Goal: Task Accomplishment & Management: Manage account settings

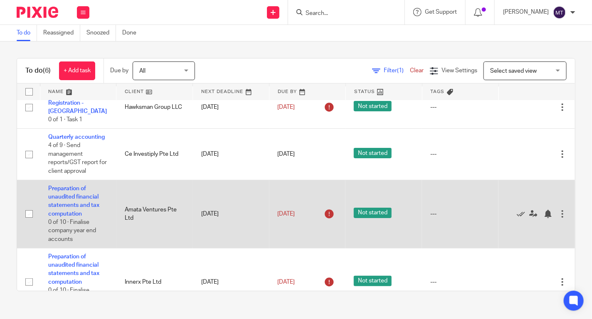
scroll to position [17, 0]
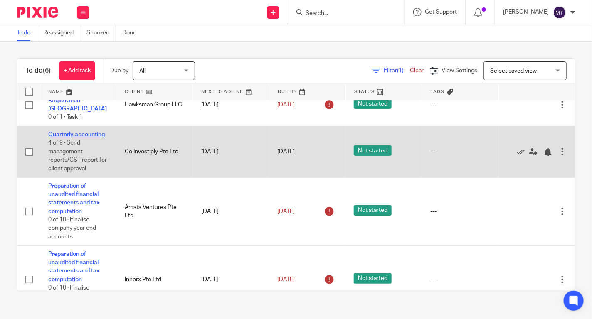
click at [79, 132] on link "Quarterly accounting" at bounding box center [76, 135] width 57 height 6
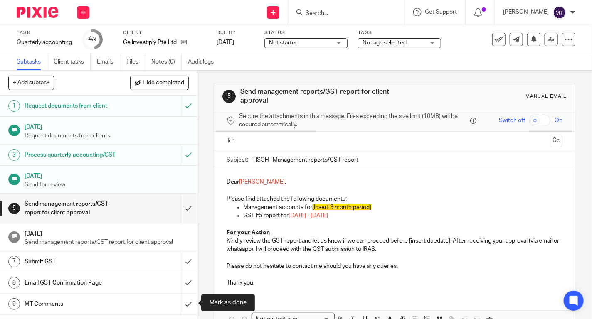
drag, startPoint x: 185, startPoint y: 303, endPoint x: 175, endPoint y: 282, distance: 23.1
click at [185, 303] on input "submit" at bounding box center [98, 304] width 197 height 21
click at [37, 81] on button "+ Add subtask" at bounding box center [31, 83] width 46 height 14
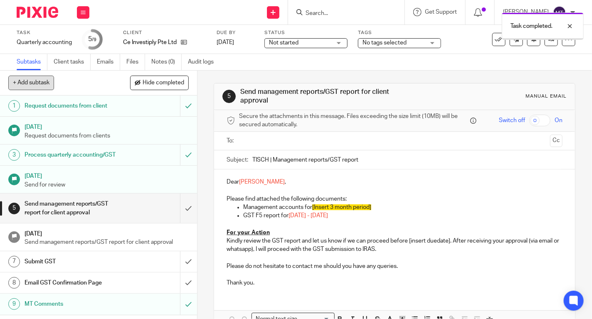
click at [42, 80] on button "+ Add subtask" at bounding box center [31, 83] width 46 height 14
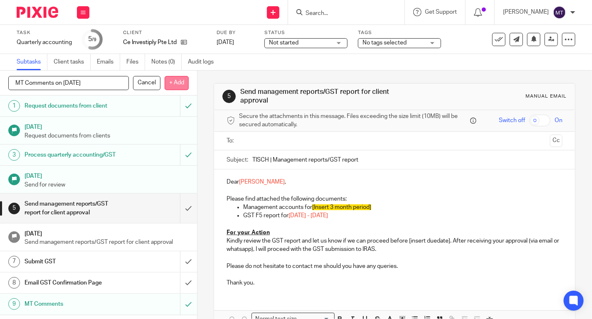
type input "MT Comments on 11 Aug 2025"
click at [171, 83] on p "+ Add" at bounding box center [177, 83] width 24 height 14
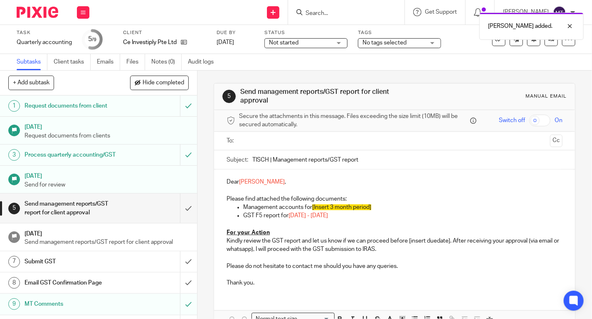
scroll to position [15, 0]
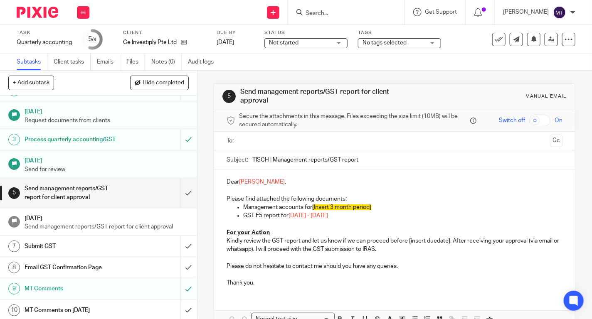
click at [113, 308] on h1 "MT Comments on 11 Aug 2025" at bounding box center [74, 310] width 98 height 12
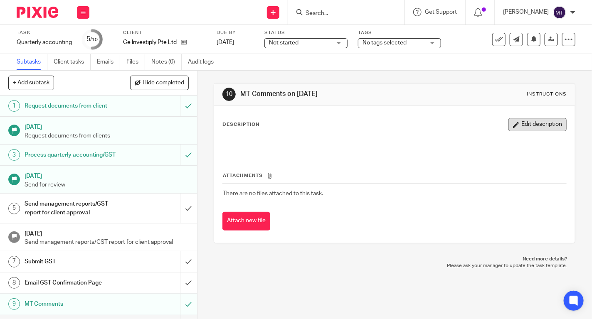
click at [536, 124] on button "Edit description" at bounding box center [537, 124] width 58 height 13
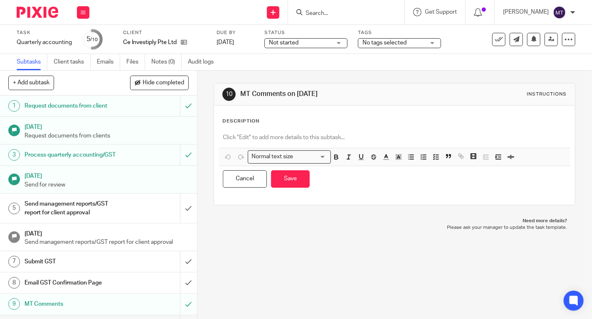
click at [309, 137] on p at bounding box center [394, 137] width 343 height 8
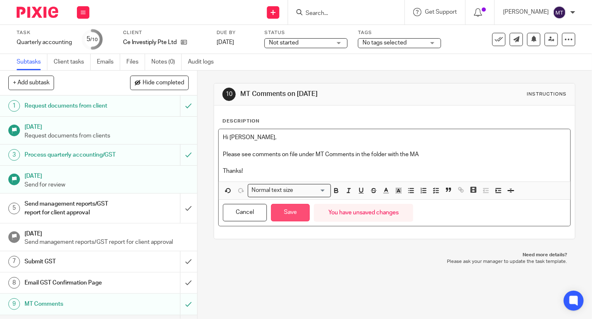
click at [287, 214] on button "Save" at bounding box center [290, 213] width 39 height 18
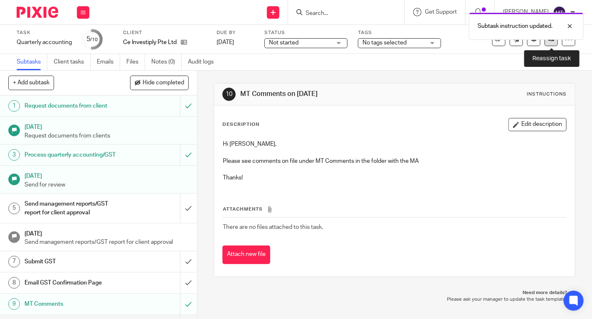
click at [551, 44] on link at bounding box center [551, 39] width 13 height 13
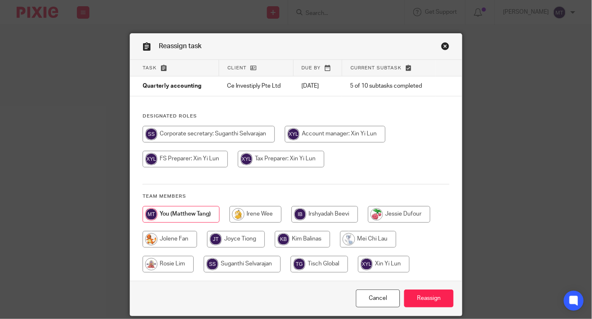
click at [360, 134] on input "radio" at bounding box center [335, 134] width 101 height 17
radio input "true"
click at [423, 294] on input "Reassign" at bounding box center [428, 299] width 49 height 18
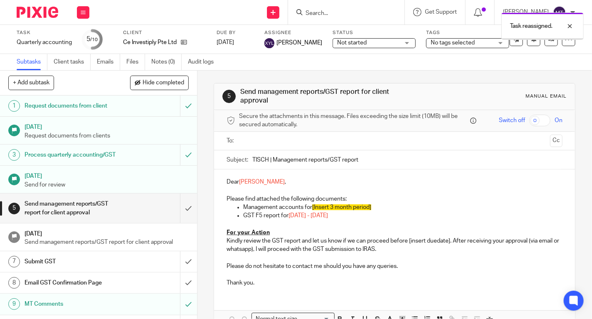
click at [32, 8] on img at bounding box center [38, 12] width 42 height 11
